Goal: Task Accomplishment & Management: Manage account settings

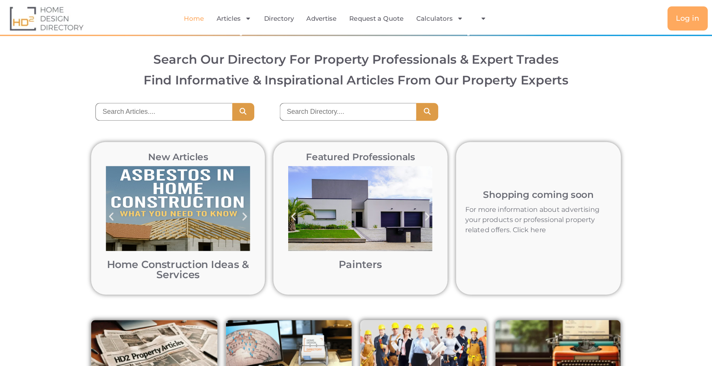
scroll to position [23, 0]
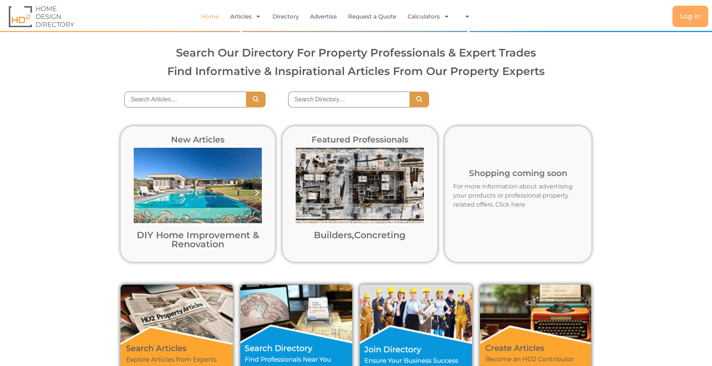
click at [202, 200] on img "11 / 12" at bounding box center [198, 185] width 128 height 75
click at [360, 195] on img "9 / 12" at bounding box center [360, 185] width 128 height 75
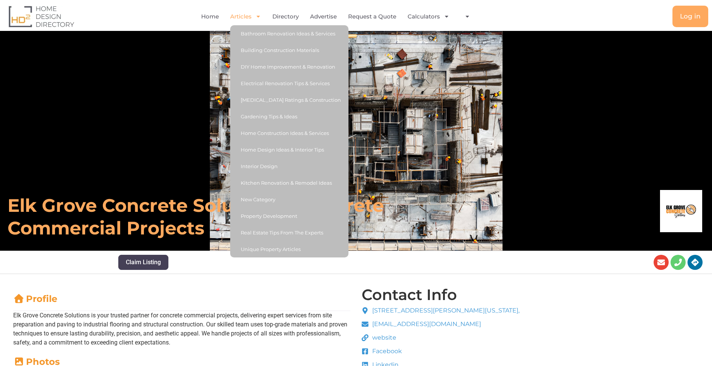
click at [247, 16] on link "Articles" at bounding box center [245, 16] width 31 height 17
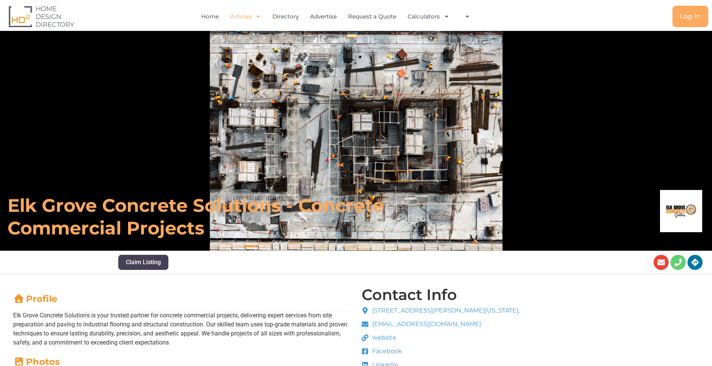
click at [247, 16] on link "Articles" at bounding box center [245, 16] width 31 height 17
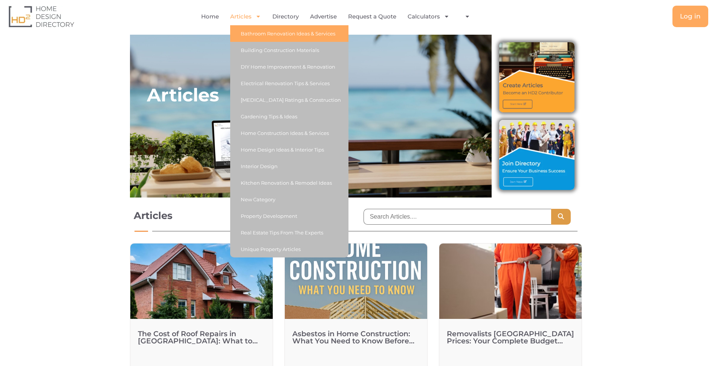
click at [261, 29] on link "Bathroom Renovation Ideas & Services" at bounding box center [289, 33] width 118 height 17
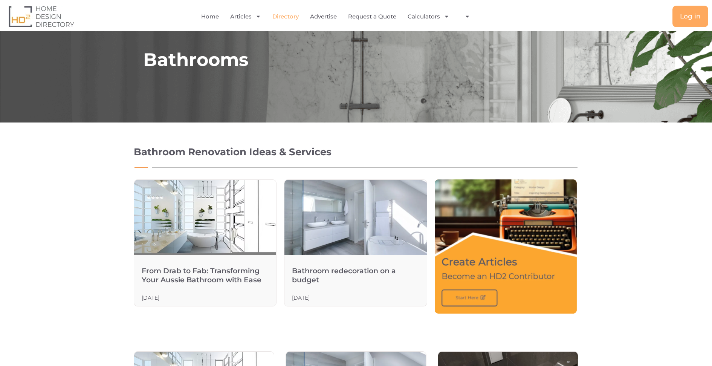
click at [288, 15] on link "Directory" at bounding box center [286, 16] width 26 height 17
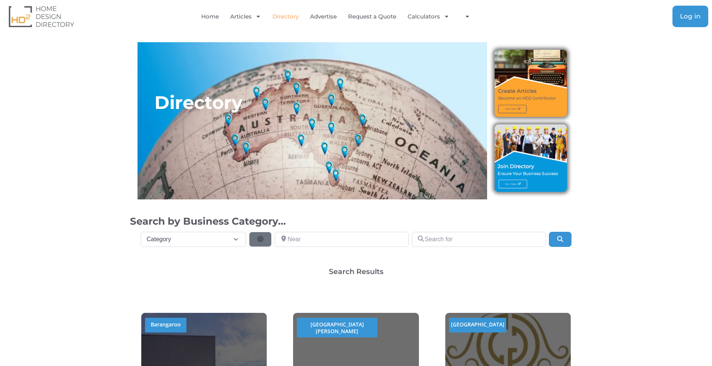
click at [686, 14] on span "Log in" at bounding box center [690, 16] width 21 height 6
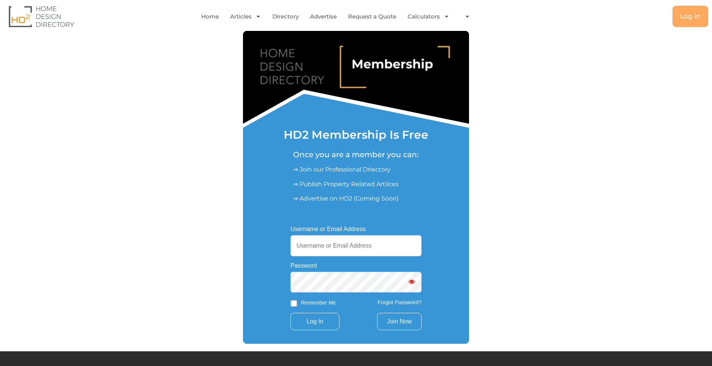
type input "[PERSON_NAME][EMAIL_ADDRESS][DOMAIN_NAME]"
click at [403, 325] on link "Join Now" at bounding box center [399, 321] width 44 height 17
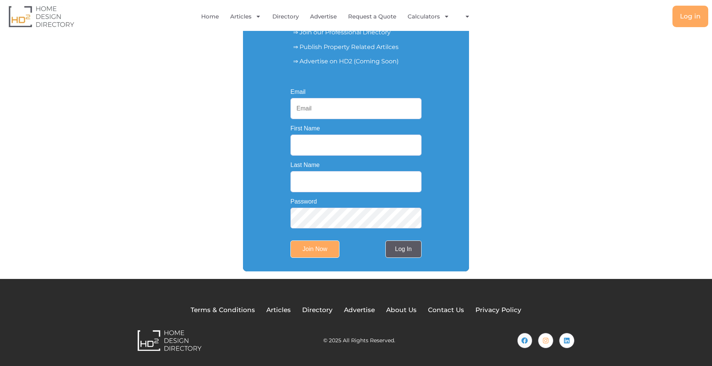
click at [409, 250] on link "Log In" at bounding box center [404, 248] width 36 height 17
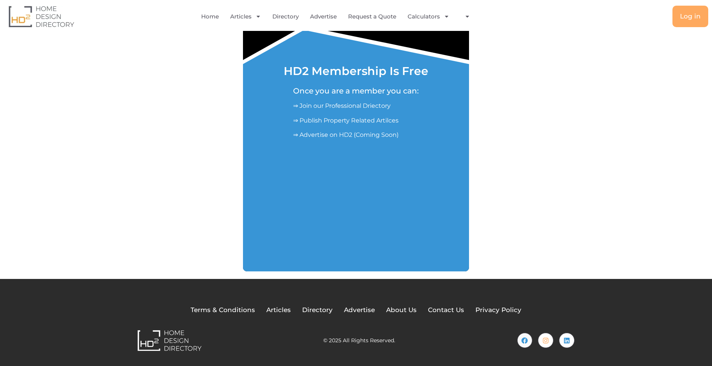
scroll to position [72, 0]
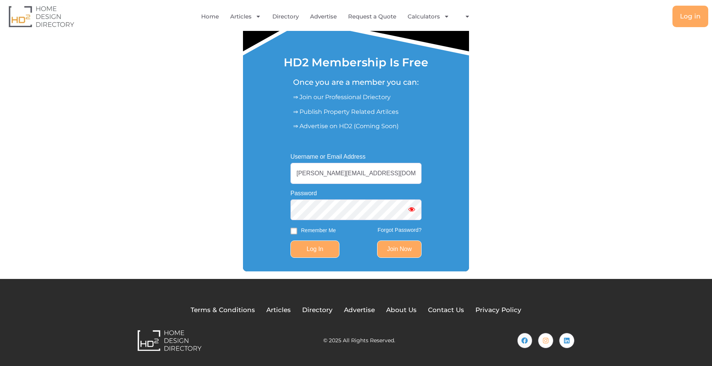
click at [323, 251] on input "Log In" at bounding box center [315, 248] width 49 height 17
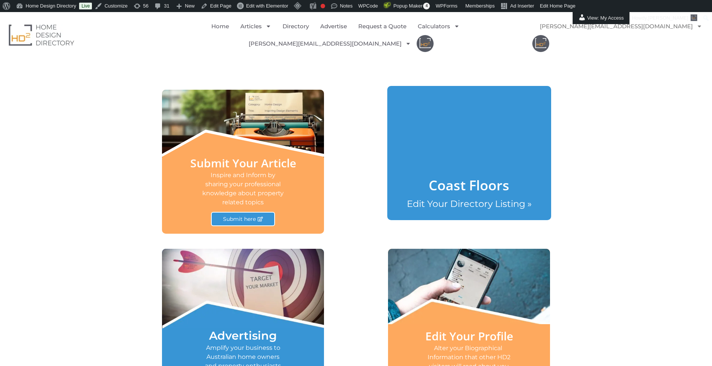
scroll to position [288, 0]
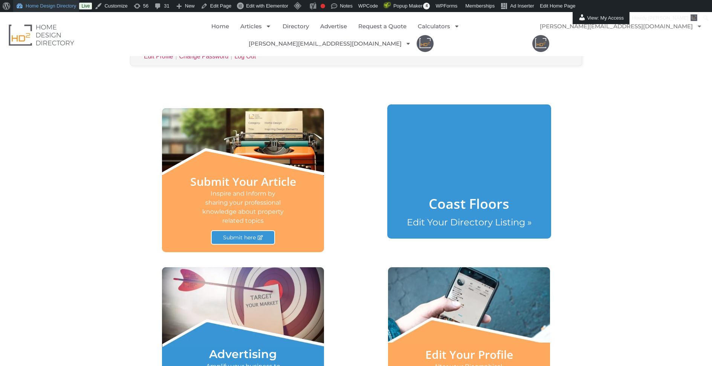
click at [54, 4] on link "Home Design Directory" at bounding box center [46, 6] width 66 height 12
